Goal: Information Seeking & Learning: Learn about a topic

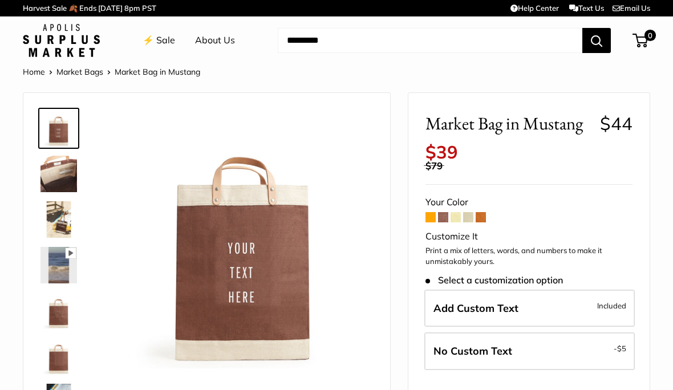
click at [67, 264] on img at bounding box center [58, 265] width 36 height 36
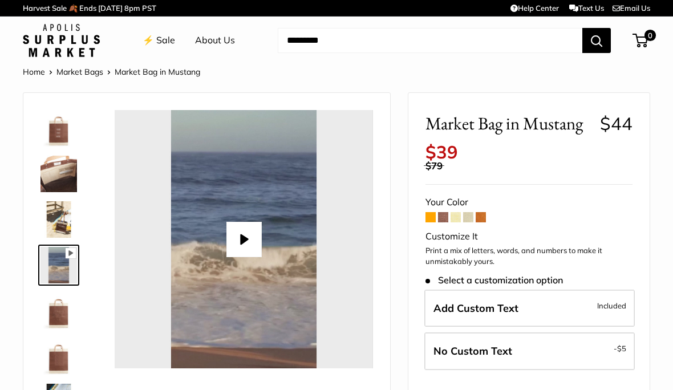
click at [244, 241] on button "Play" at bounding box center [243, 239] width 35 height 35
type input "*"
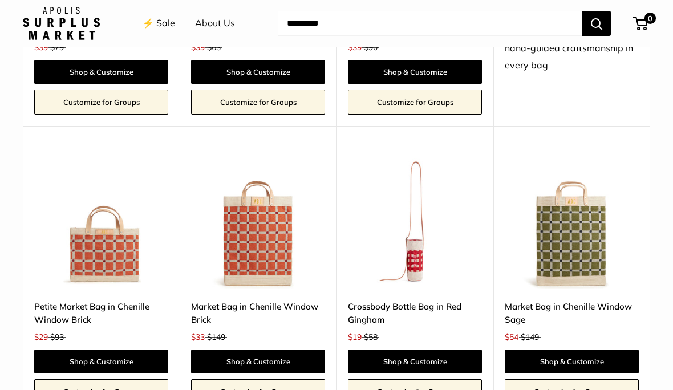
scroll to position [1916, 0]
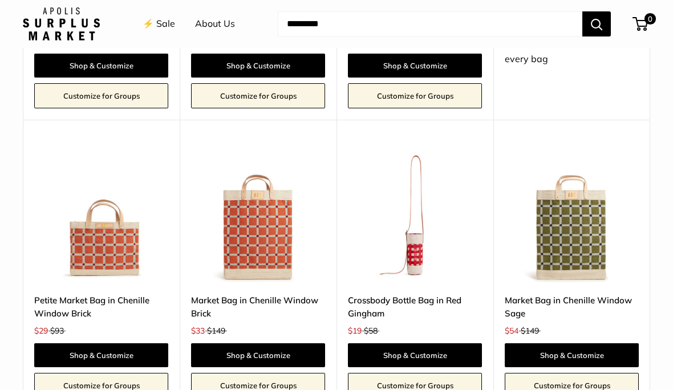
click at [424, 243] on img at bounding box center [415, 215] width 134 height 134
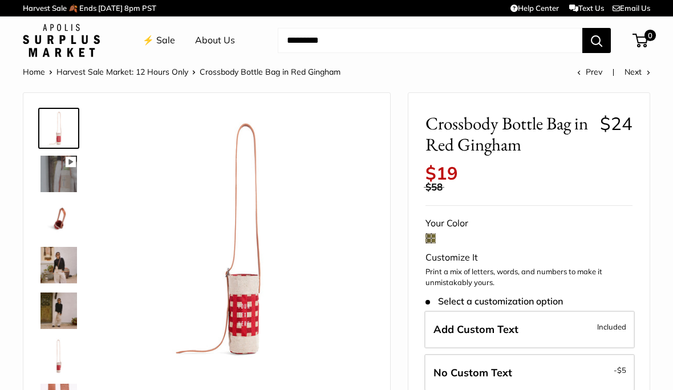
scroll to position [6, 0]
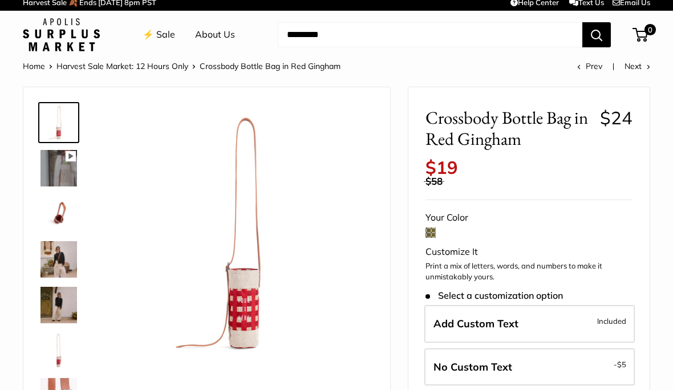
click at [60, 261] on img at bounding box center [58, 259] width 36 height 36
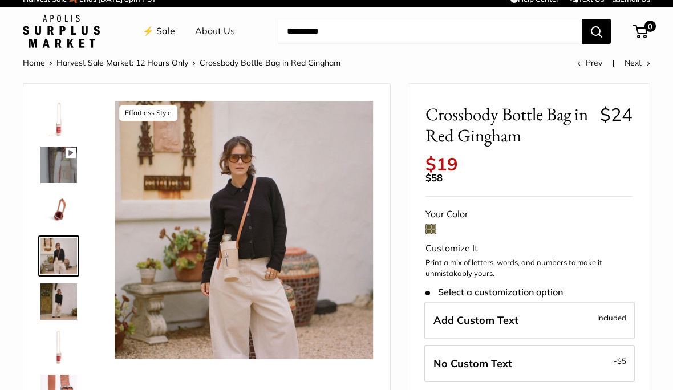
click at [313, 193] on img at bounding box center [244, 230] width 258 height 258
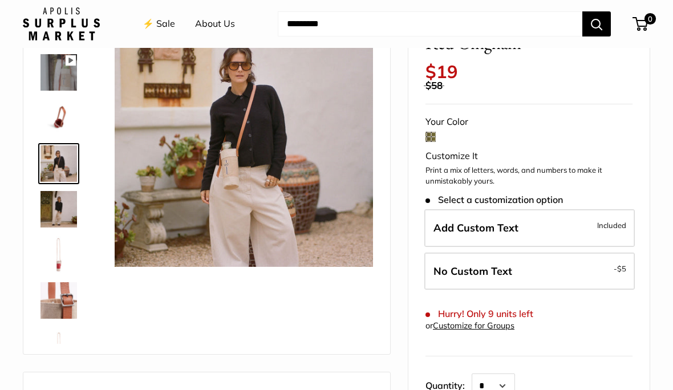
scroll to position [103, 0]
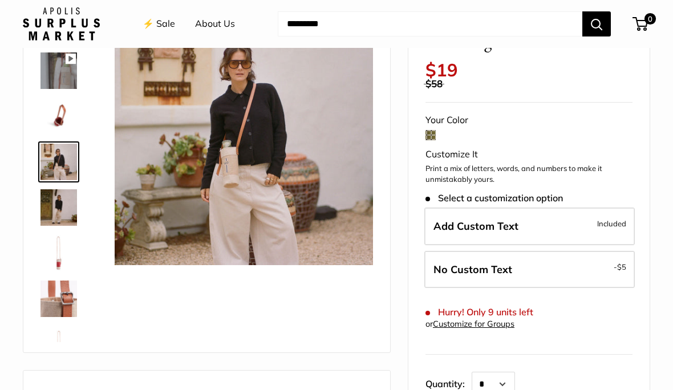
click at [300, 114] on img at bounding box center [244, 136] width 258 height 258
click at [307, 120] on img at bounding box center [244, 136] width 258 height 258
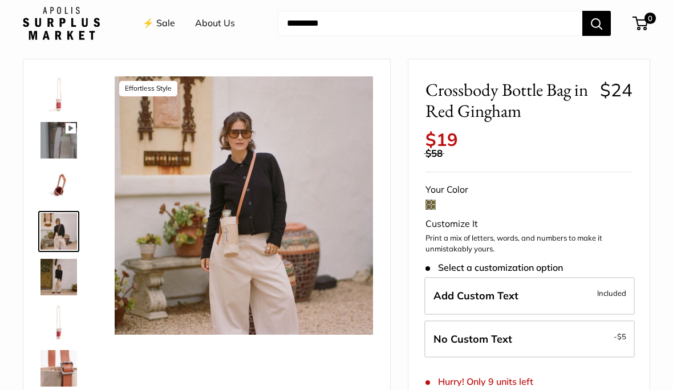
scroll to position [31, 0]
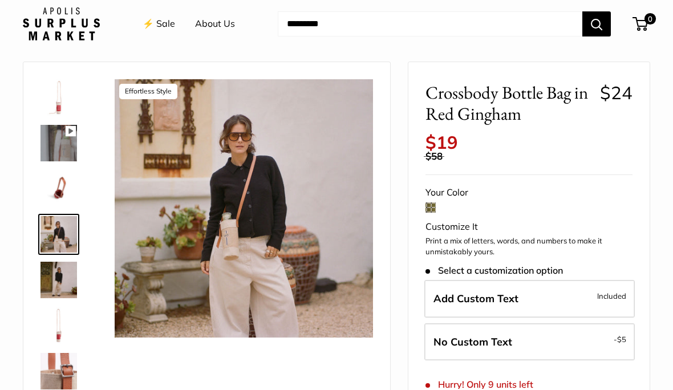
click at [71, 129] on icon at bounding box center [71, 131] width 10 height 10
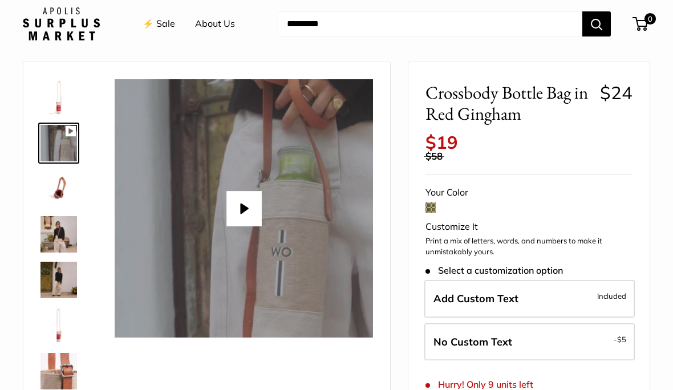
click at [251, 208] on button "Play" at bounding box center [243, 208] width 35 height 35
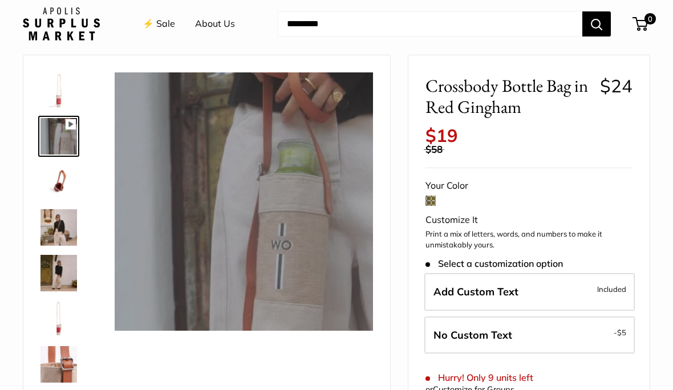
scroll to position [43, 0]
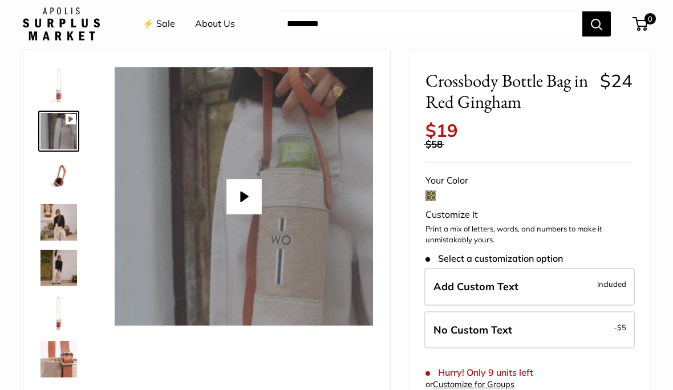
click at [245, 197] on button "Play" at bounding box center [243, 196] width 35 height 35
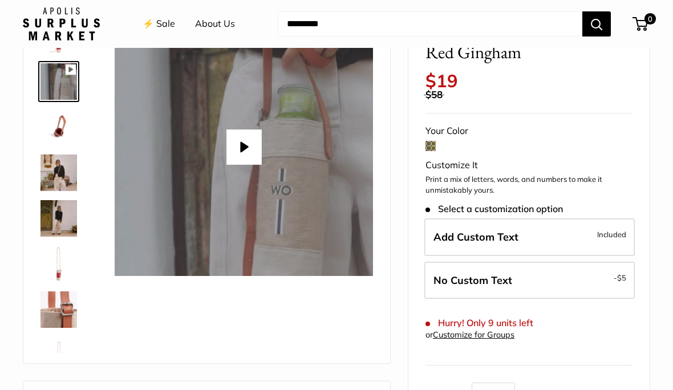
type input "*"
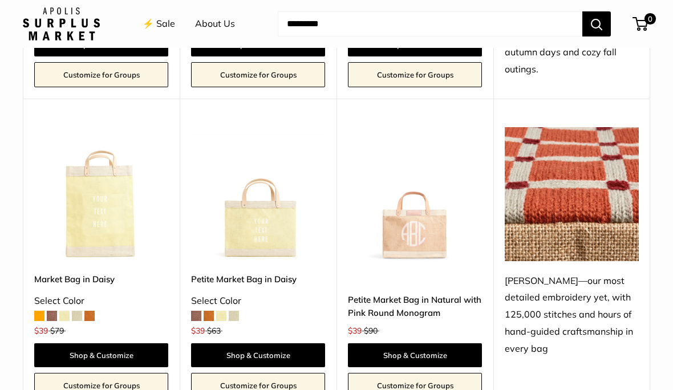
scroll to position [1626, 0]
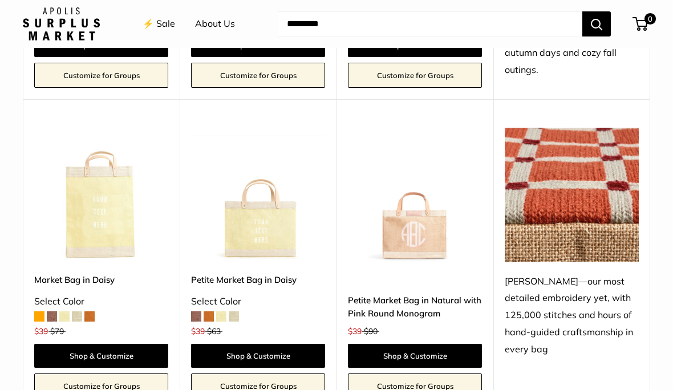
click at [104, 199] on img at bounding box center [101, 195] width 134 height 134
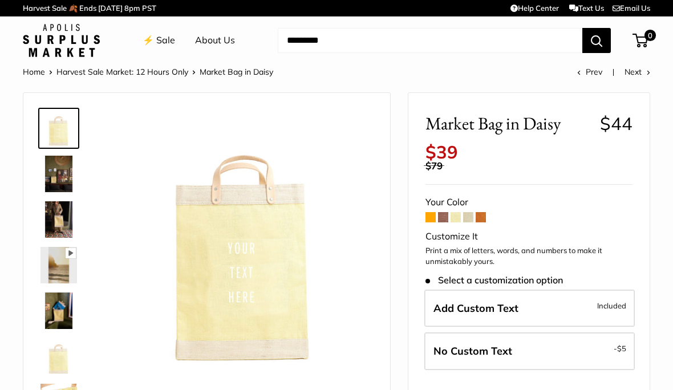
click at [67, 217] on img at bounding box center [58, 219] width 36 height 36
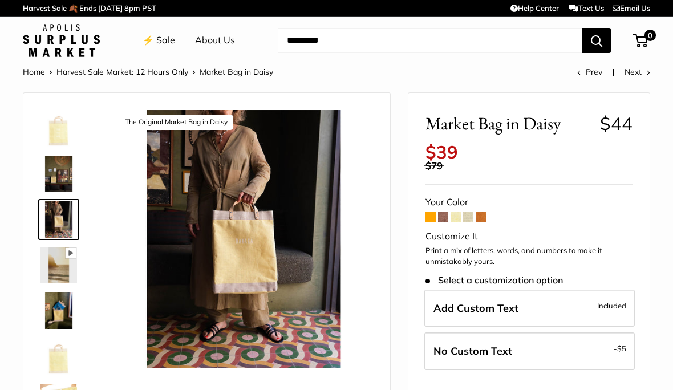
click at [309, 246] on img at bounding box center [244, 239] width 258 height 258
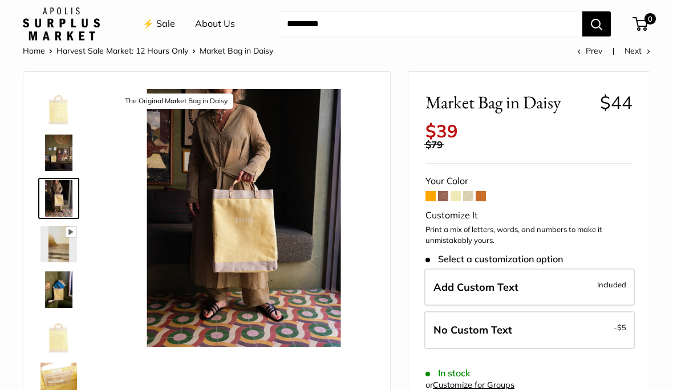
scroll to position [21, 0]
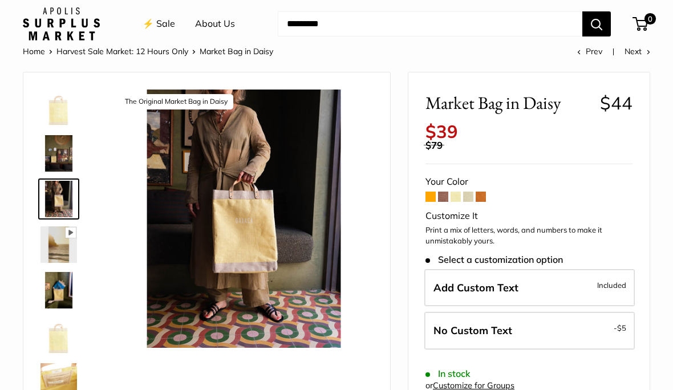
click at [70, 242] on img at bounding box center [58, 244] width 36 height 36
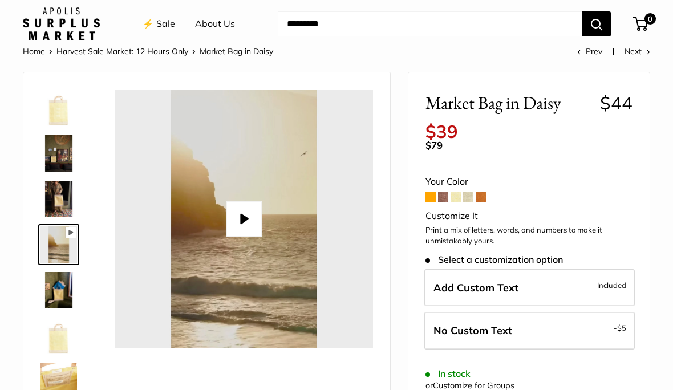
click at [250, 221] on button "Play" at bounding box center [243, 218] width 35 height 35
type input "*"
click at [66, 295] on img at bounding box center [58, 290] width 36 height 36
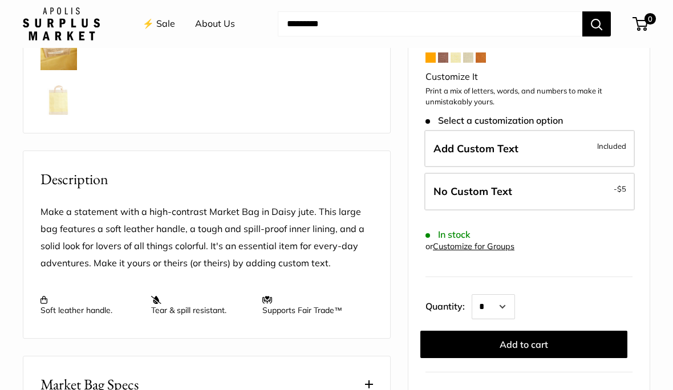
scroll to position [320, 0]
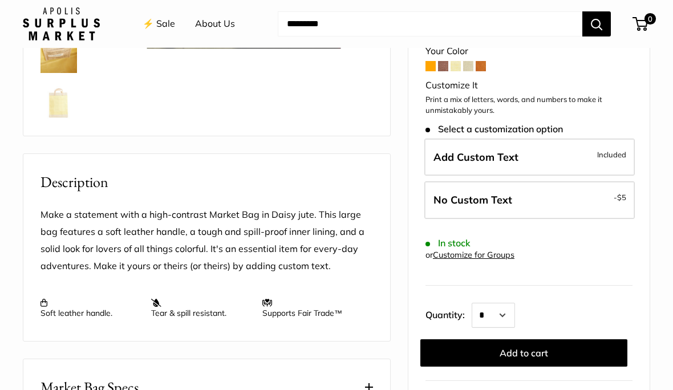
click at [68, 103] on img at bounding box center [58, 100] width 36 height 36
click at [70, 55] on img at bounding box center [58, 54] width 36 height 36
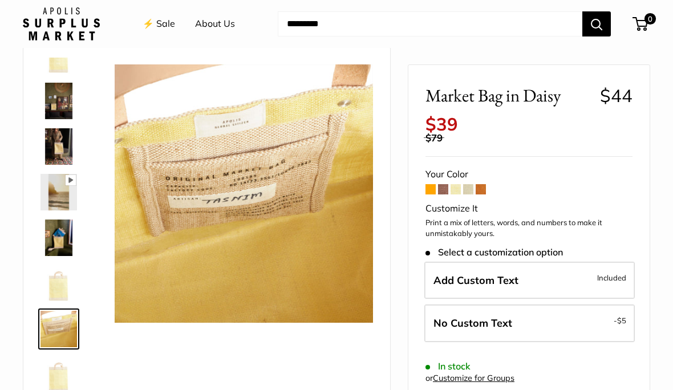
scroll to position [45, 0]
click at [67, 139] on img at bounding box center [58, 147] width 36 height 36
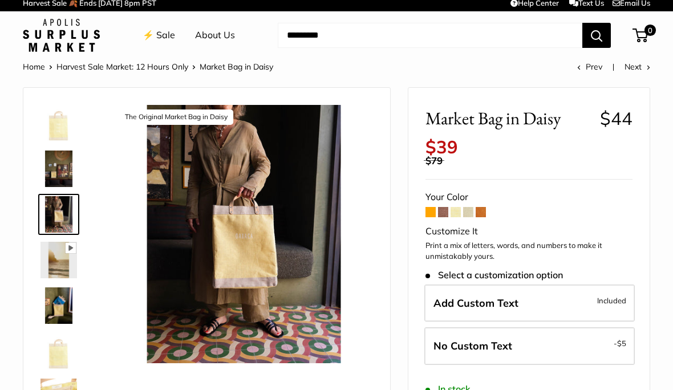
scroll to position [14, 0]
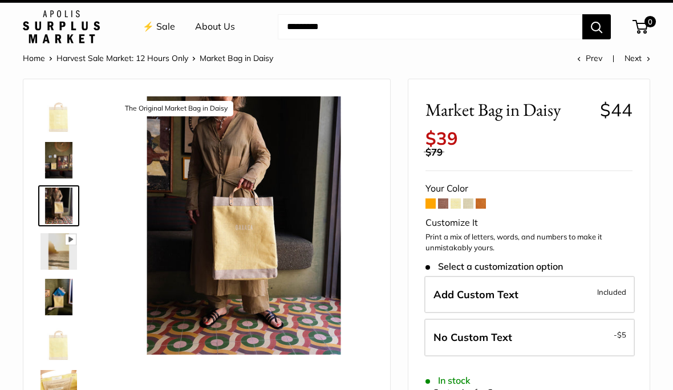
click at [60, 165] on img at bounding box center [58, 160] width 36 height 36
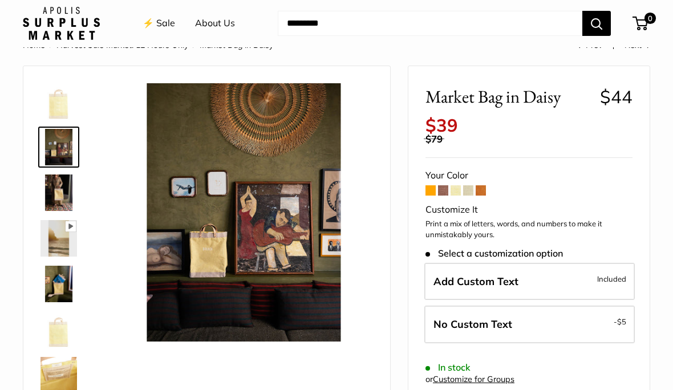
scroll to position [30, 0]
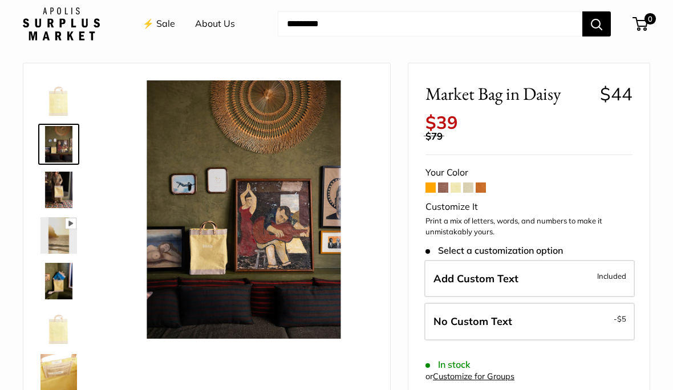
click at [60, 285] on img at bounding box center [58, 281] width 36 height 36
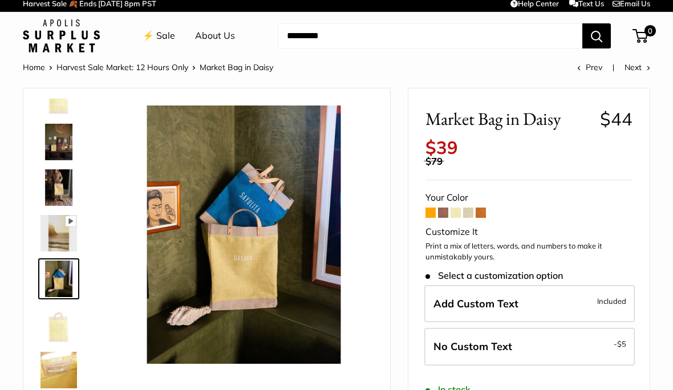
scroll to position [0, 0]
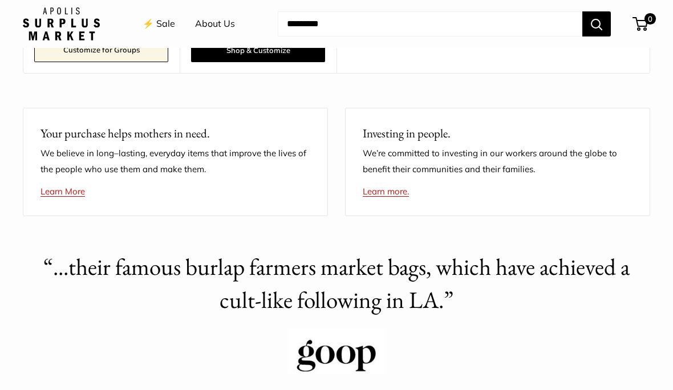
scroll to position [2531, 0]
